Goal: Use online tool/utility: Utilize a website feature to perform a specific function

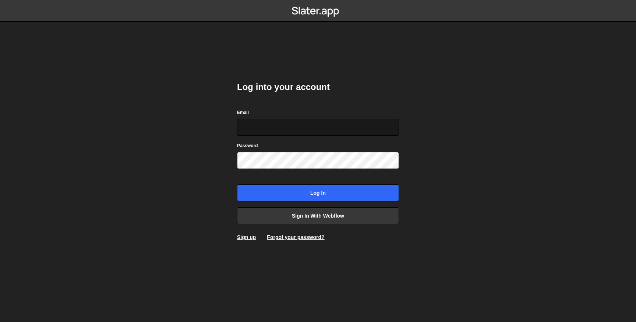
click at [268, 132] on input "Email" at bounding box center [318, 127] width 162 height 17
type input "dilshadkhaliq786@gmail.com"
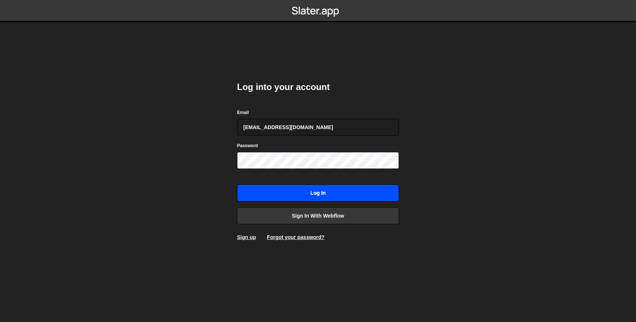
click at [295, 190] on input "Log in" at bounding box center [318, 192] width 162 height 17
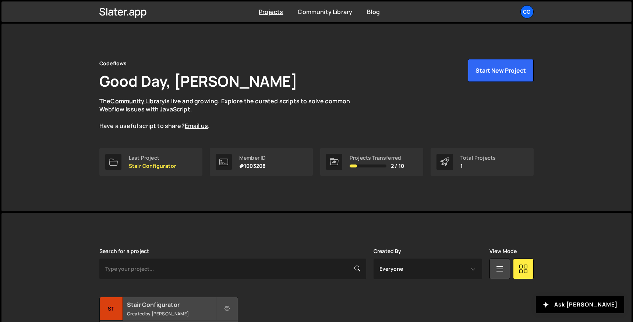
click at [180, 306] on h2 "Stair Configurator" at bounding box center [171, 304] width 89 height 8
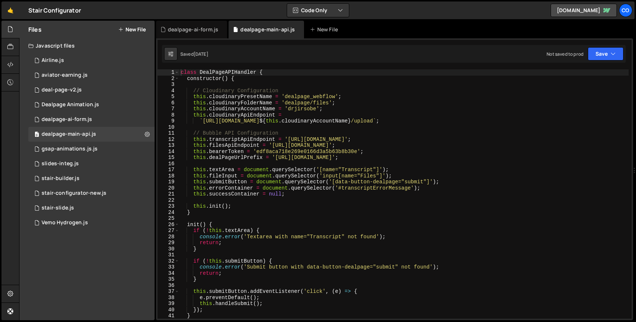
click at [249, 117] on div "class DealPageAPIHandler { constructor ( ) { // Cloudinary Configuration this .…" at bounding box center [404, 199] width 450 height 261
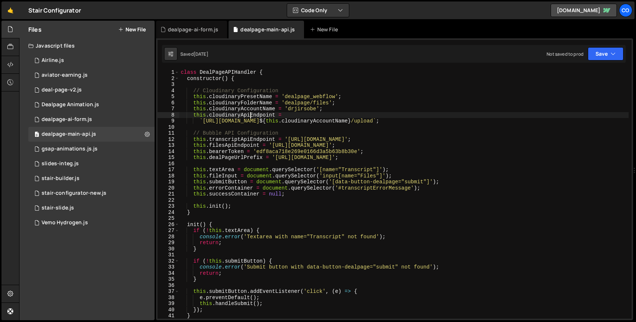
type textarea "}"
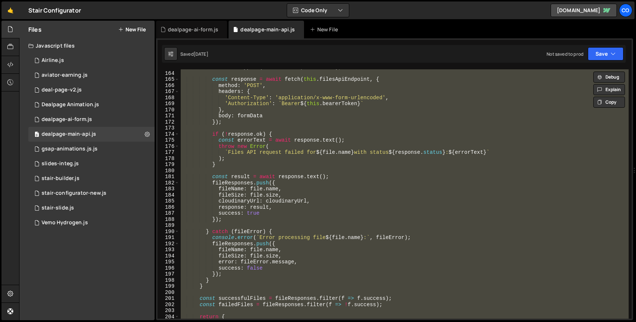
scroll to position [1181, 0]
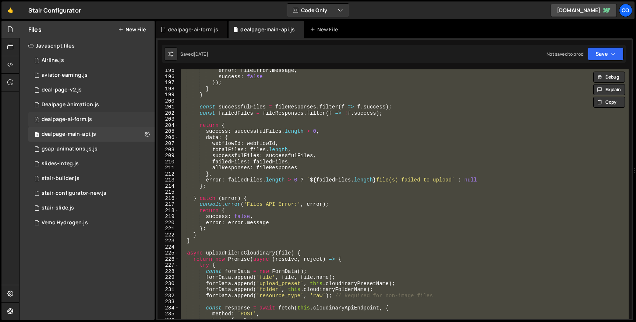
click at [64, 116] on div "dealpage-ai-form.js" at bounding box center [67, 119] width 50 height 7
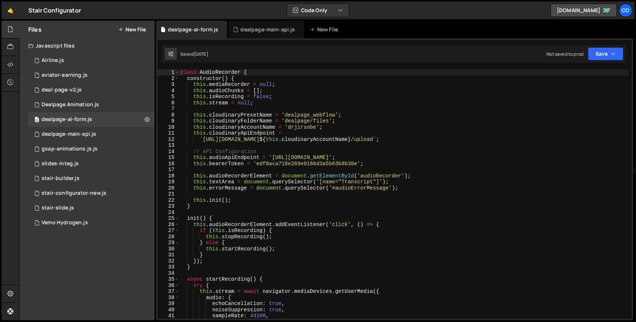
click at [256, 155] on div "class AudioRecorder { constructor ( ) { this . mediaRecorder = null ; this . au…" at bounding box center [404, 199] width 450 height 261
type textarea "}"
